Goal: Connect with others: Connect with others

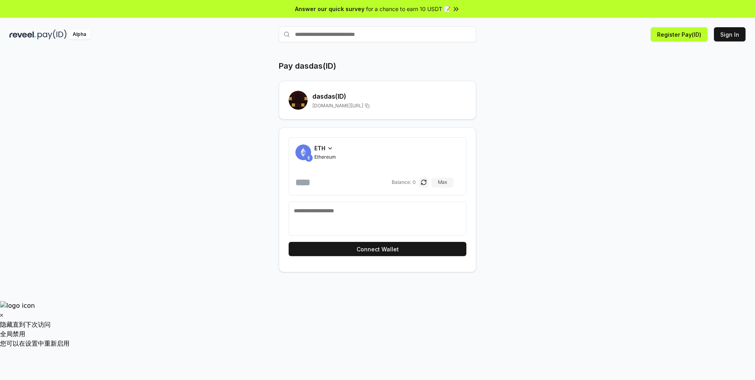
click at [356, 224] on textarea at bounding box center [377, 219] width 167 height 24
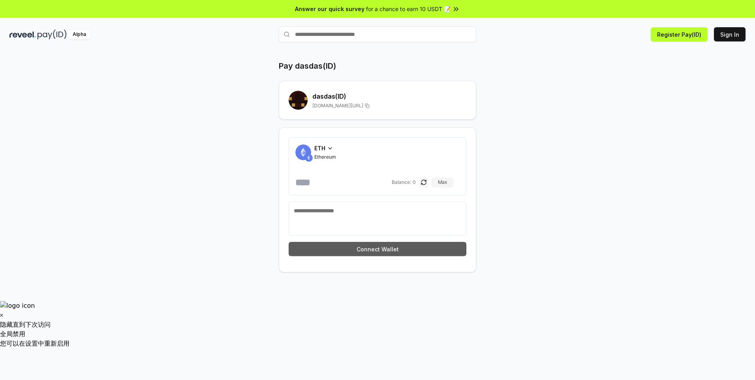
click at [358, 248] on button "Connect Wallet" at bounding box center [378, 249] width 178 height 14
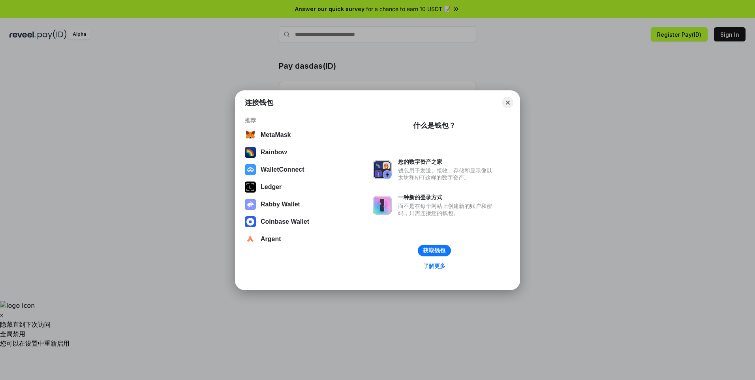
click at [436, 248] on button "获取钱包" at bounding box center [434, 250] width 33 height 11
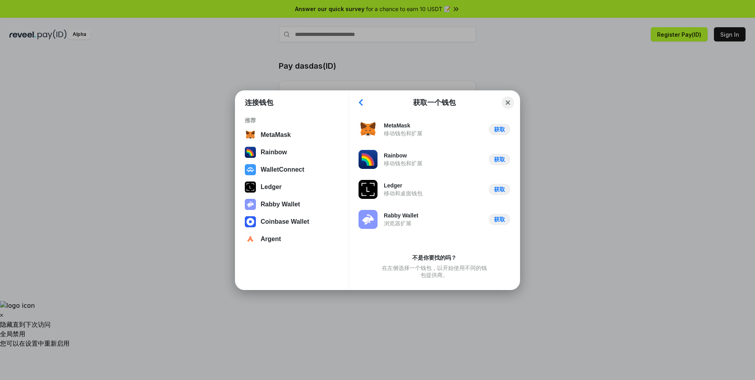
click at [509, 105] on button "Close" at bounding box center [508, 102] width 12 height 12
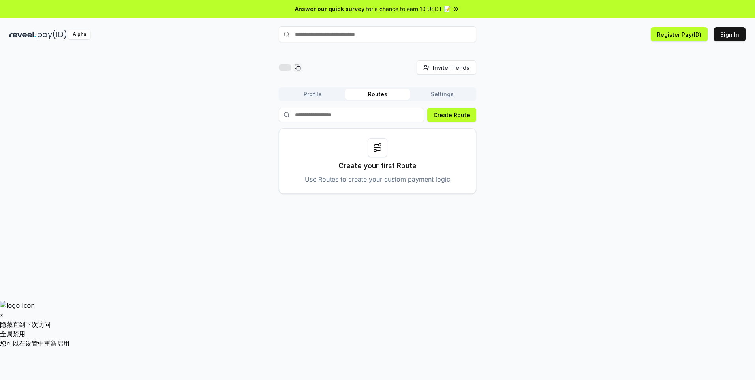
click at [388, 116] on input at bounding box center [351, 115] width 145 height 14
